Goal: Task Accomplishment & Management: Use online tool/utility

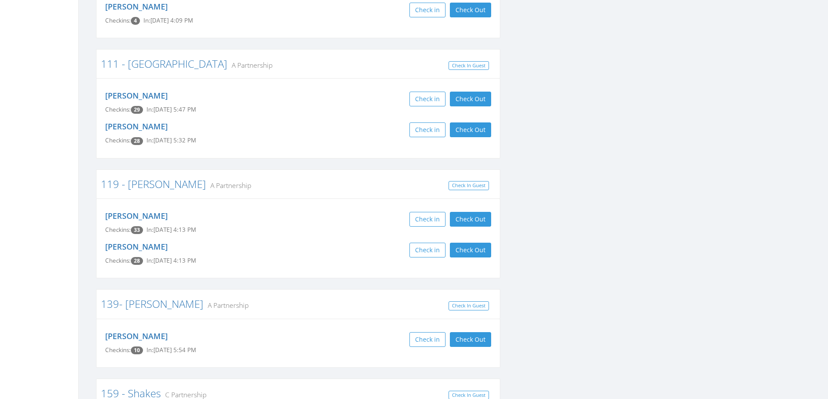
scroll to position [217, 0]
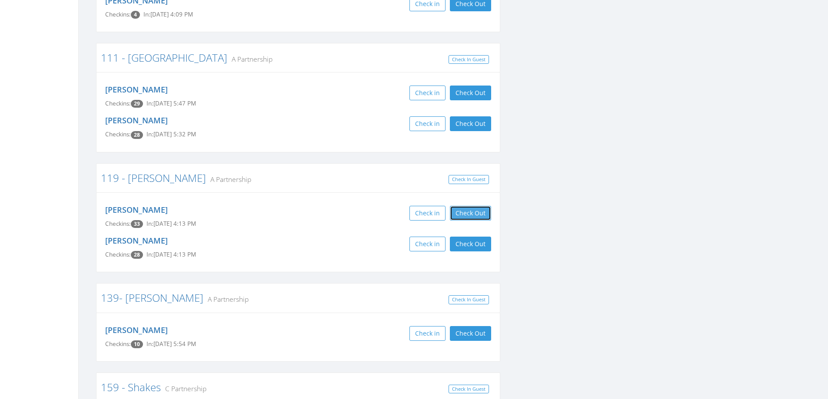
click at [475, 210] on button "Check Out" at bounding box center [470, 213] width 41 height 15
click at [472, 243] on button "Check Out" at bounding box center [470, 244] width 41 height 15
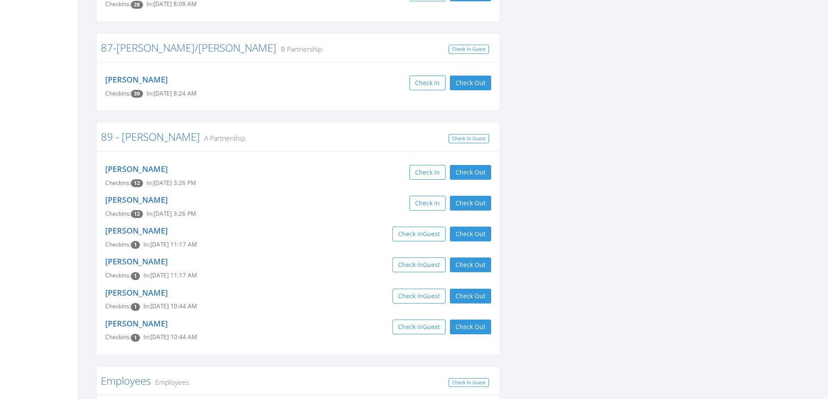
scroll to position [2843, 0]
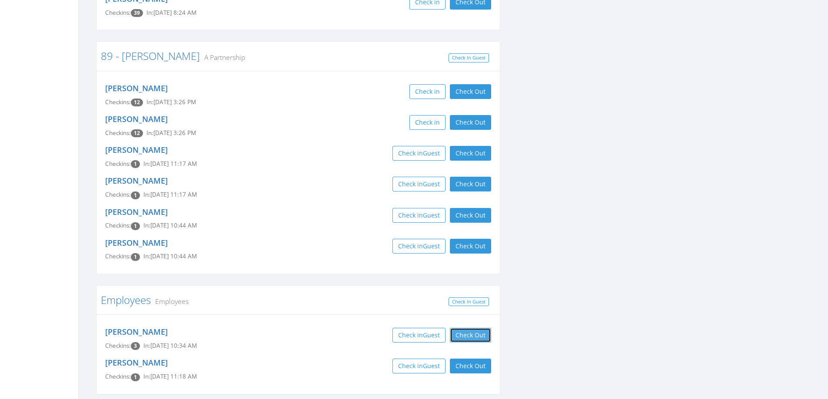
click at [469, 328] on button "Check Out" at bounding box center [470, 335] width 41 height 15
click at [468, 359] on button "Check Out" at bounding box center [470, 366] width 41 height 15
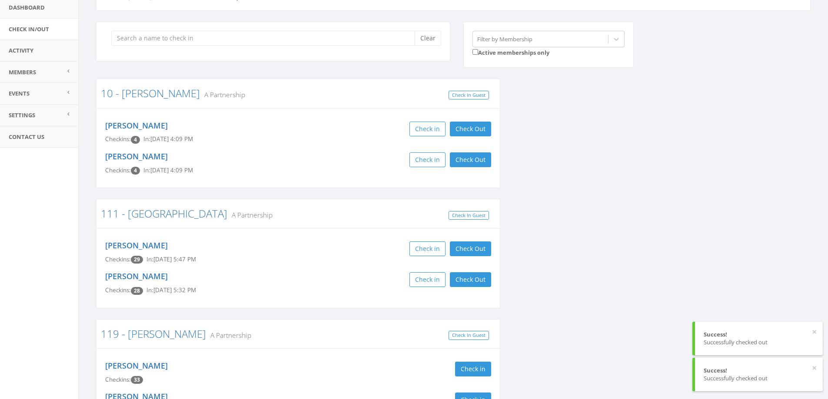
scroll to position [0, 0]
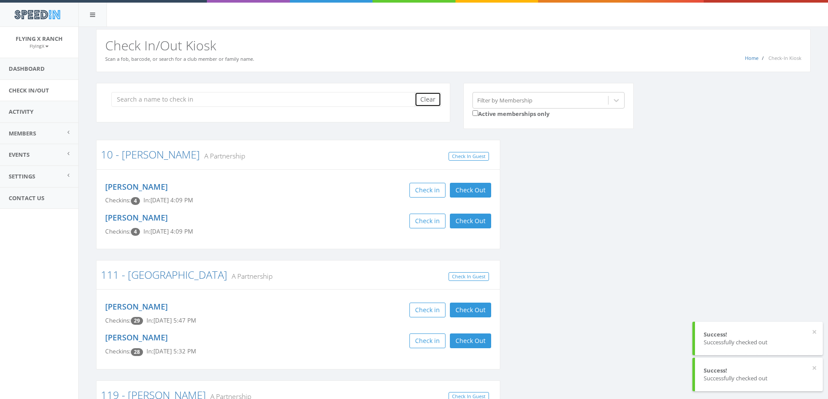
click at [423, 99] on button "Clear" at bounding box center [428, 99] width 27 height 15
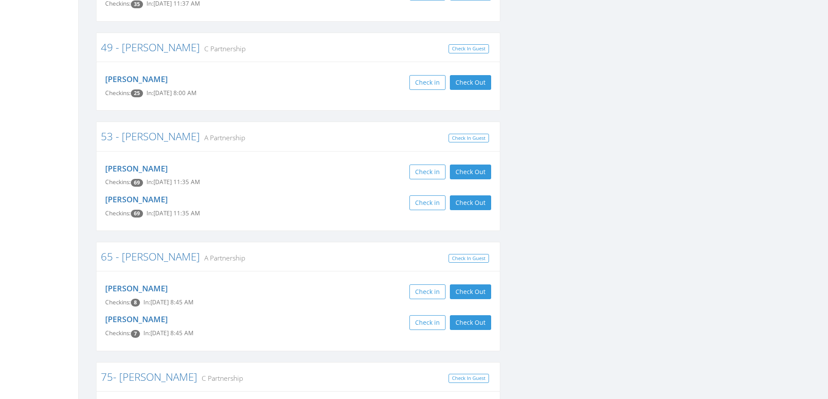
scroll to position [2130, 0]
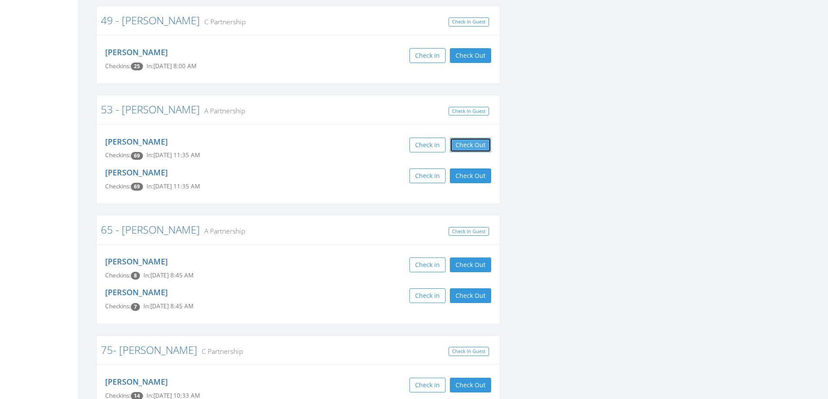
drag, startPoint x: 472, startPoint y: 106, endPoint x: 470, endPoint y: 116, distance: 10.2
click at [472, 138] on button "Check Out" at bounding box center [470, 145] width 41 height 15
click at [465, 169] on button "Check Out" at bounding box center [470, 176] width 41 height 15
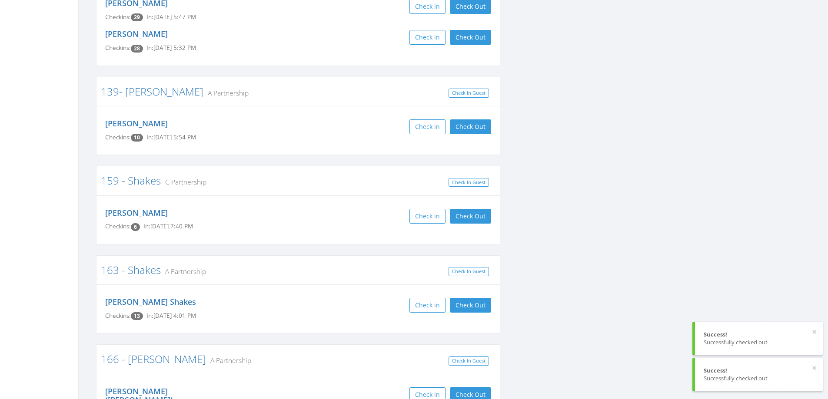
scroll to position [0, 0]
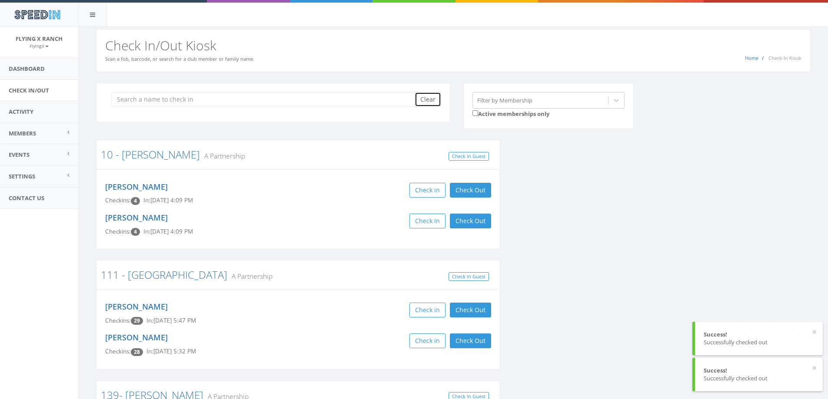
click at [433, 97] on button "Clear" at bounding box center [428, 99] width 27 height 15
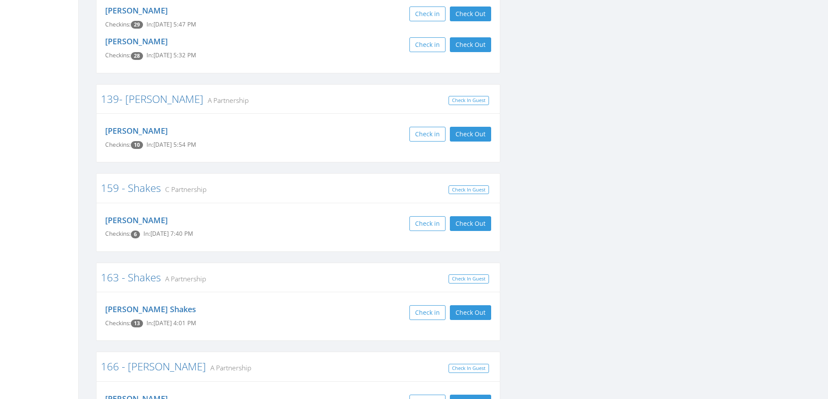
scroll to position [304, 0]
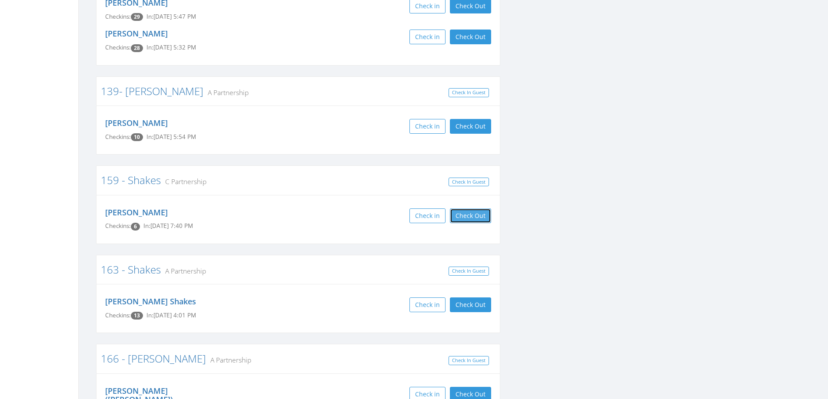
click at [470, 214] on button "Check Out" at bounding box center [470, 216] width 41 height 15
click at [465, 302] on button "Check Out" at bounding box center [470, 305] width 41 height 15
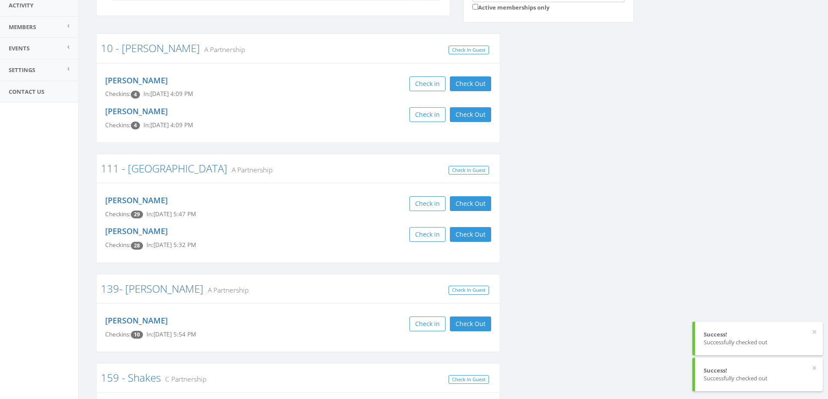
scroll to position [0, 0]
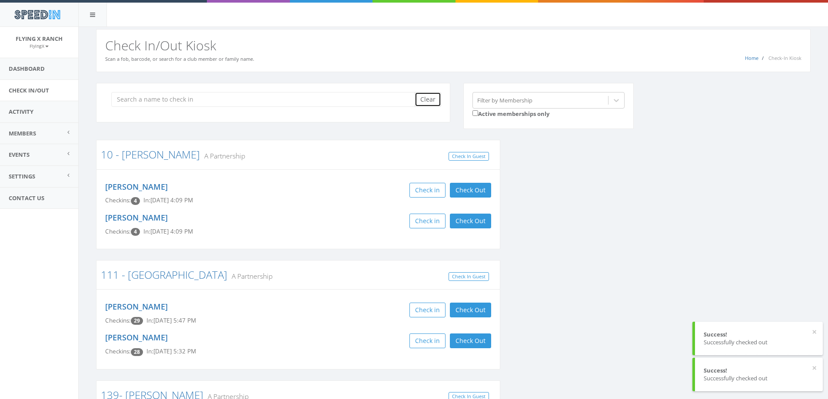
click at [434, 97] on button "Clear" at bounding box center [428, 99] width 27 height 15
